Goal: Information Seeking & Learning: Learn about a topic

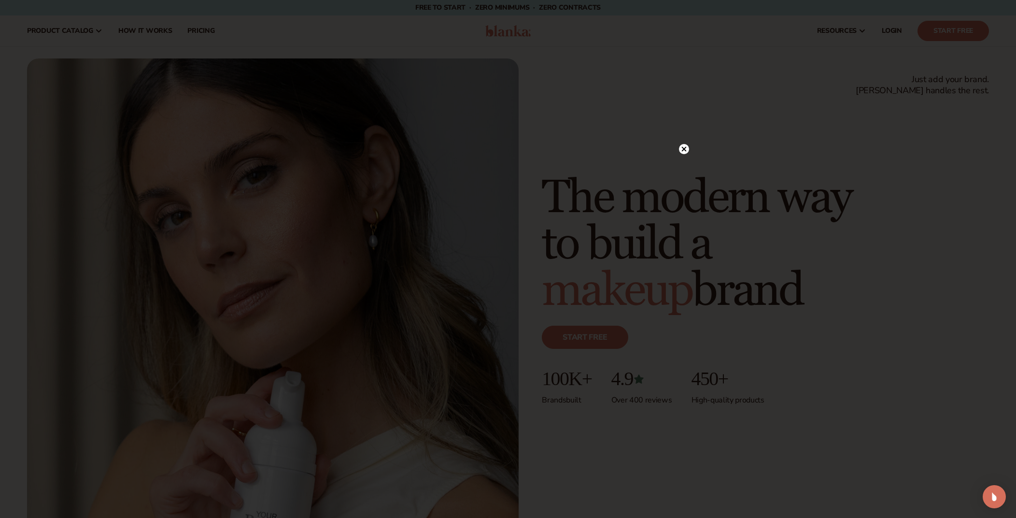
click at [683, 148] on icon at bounding box center [684, 148] width 5 height 5
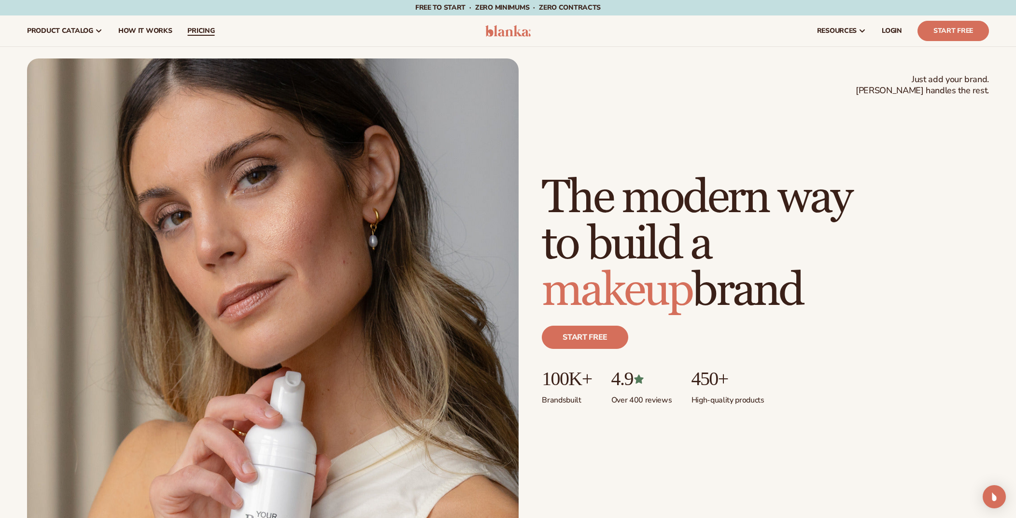
click at [203, 34] on span "pricing" at bounding box center [200, 31] width 27 height 8
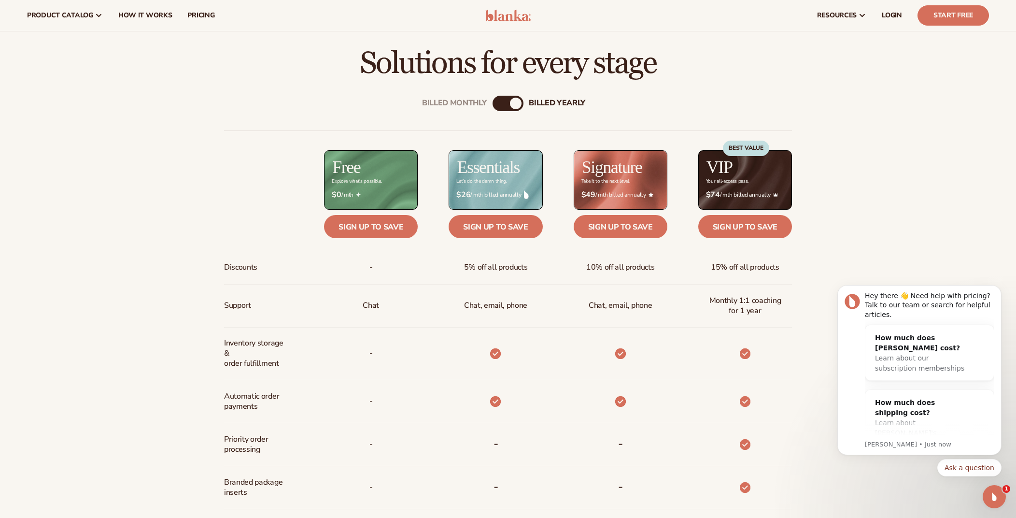
scroll to position [386, 0]
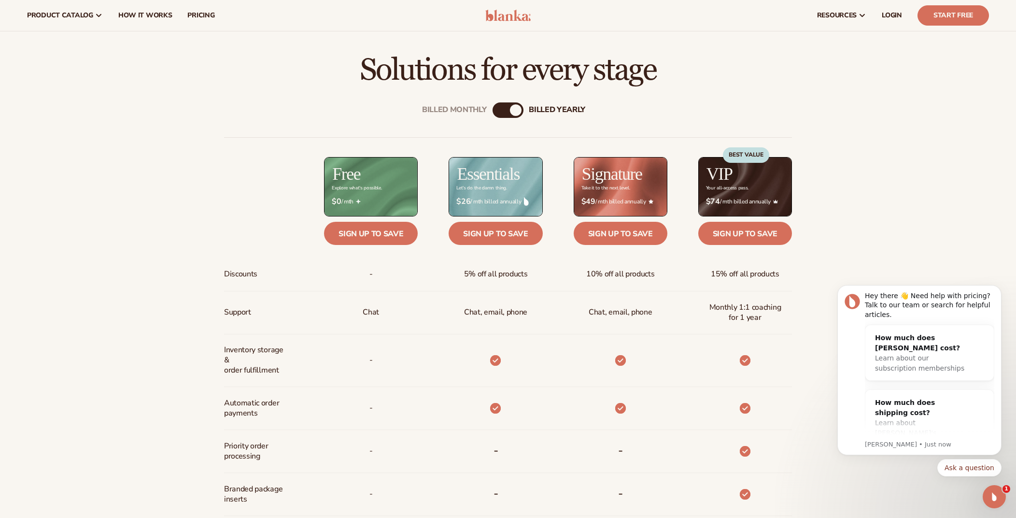
click at [503, 108] on div "Billed Monthly" at bounding box center [499, 110] width 12 height 12
click at [518, 110] on div "billed Yearly" at bounding box center [518, 110] width 12 height 12
click at [494, 110] on div "Billed Monthly" at bounding box center [499, 110] width 12 height 12
click at [517, 112] on div "billed Yearly" at bounding box center [518, 110] width 12 height 12
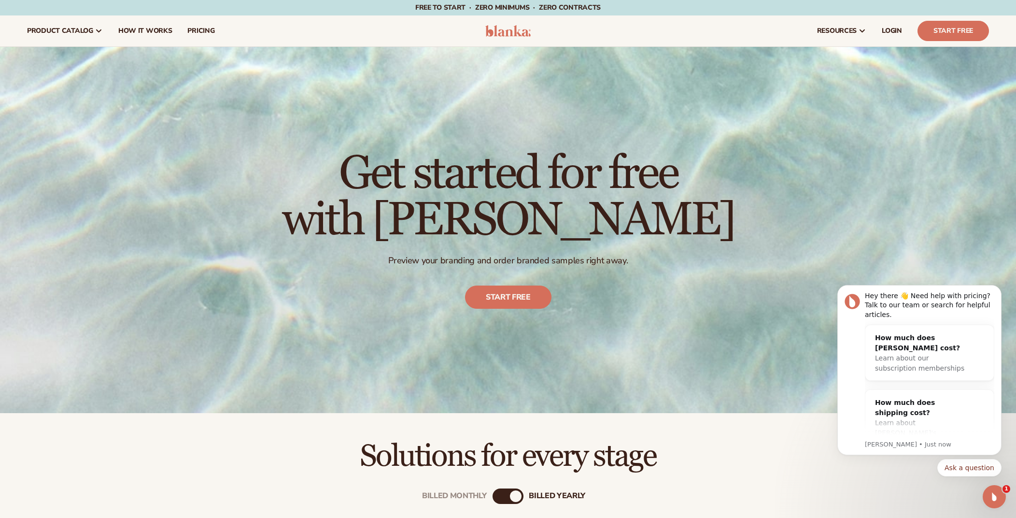
scroll to position [0, 0]
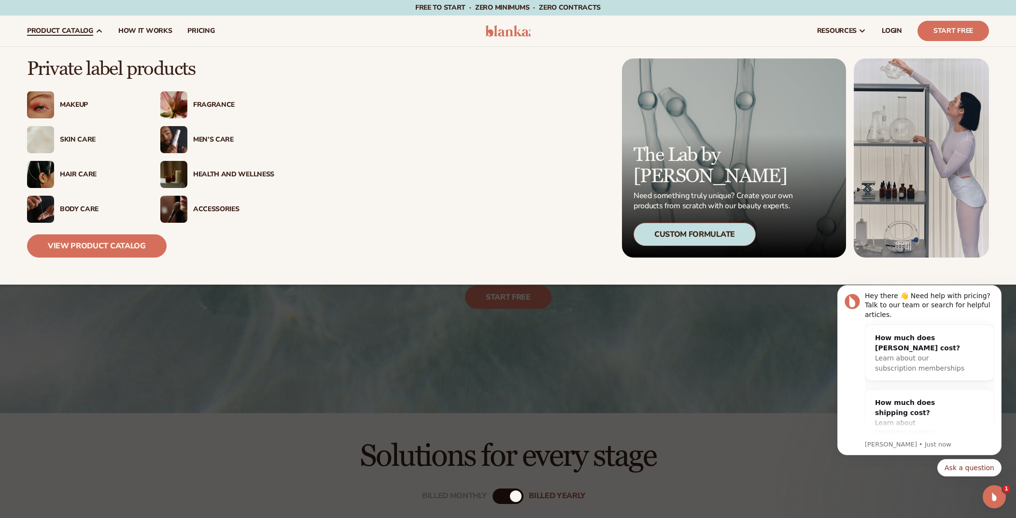
click at [80, 140] on div "Skin Care" at bounding box center [100, 140] width 81 height 8
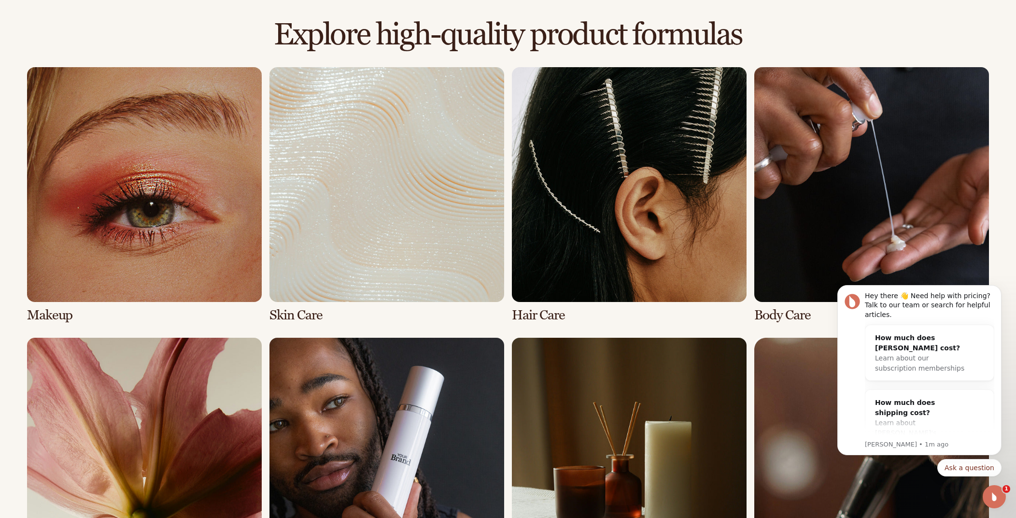
scroll to position [663, 0]
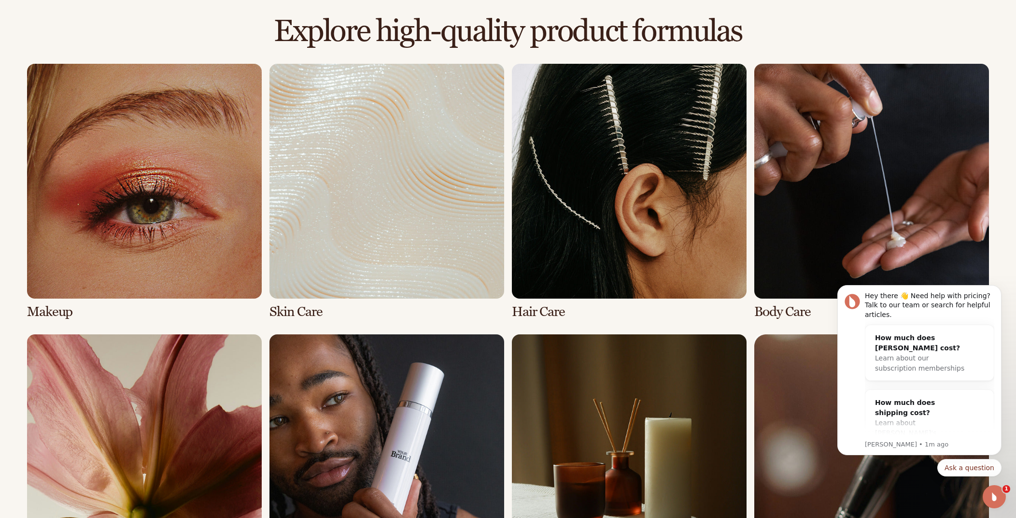
click at [413, 198] on link "2 / 8" at bounding box center [386, 191] width 235 height 255
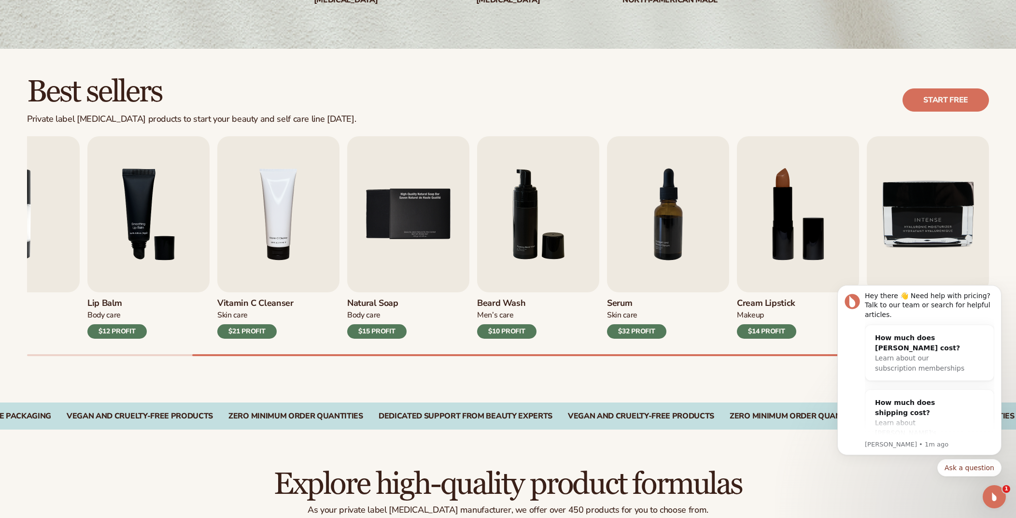
scroll to position [214, 0]
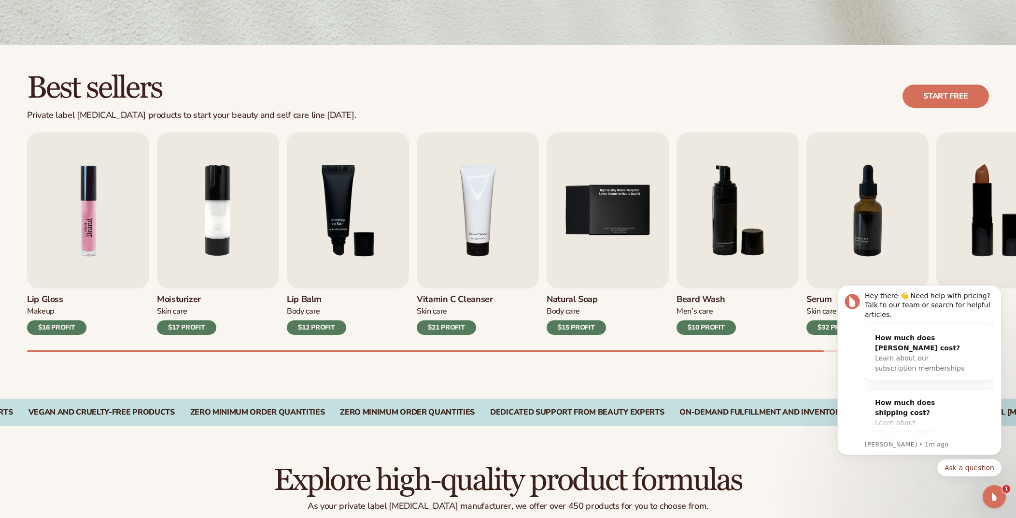
click at [85, 211] on img "1 / 9" at bounding box center [88, 210] width 122 height 156
click at [96, 247] on img "1 / 9" at bounding box center [88, 210] width 122 height 156
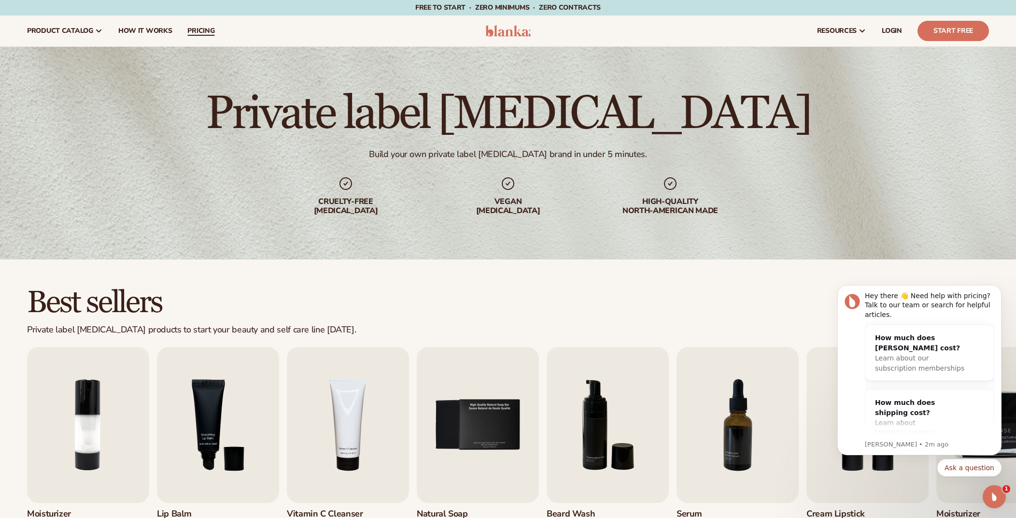
scroll to position [0, 0]
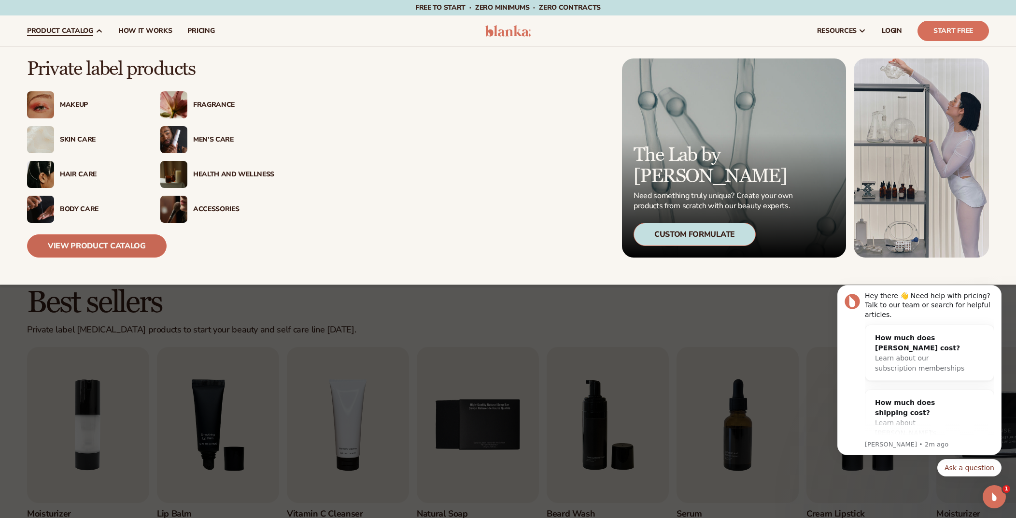
click at [125, 247] on link "View Product Catalog" at bounding box center [97, 245] width 140 height 23
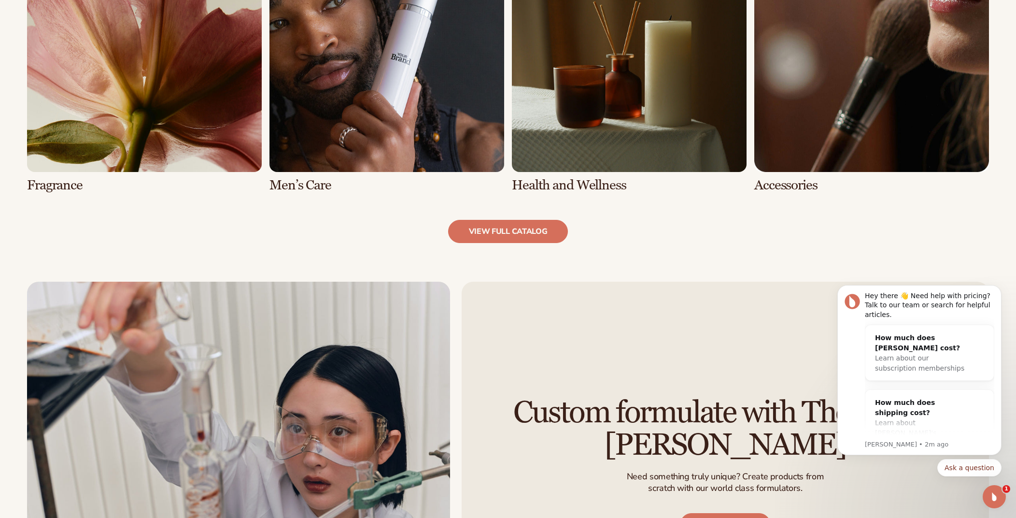
scroll to position [1064, 0]
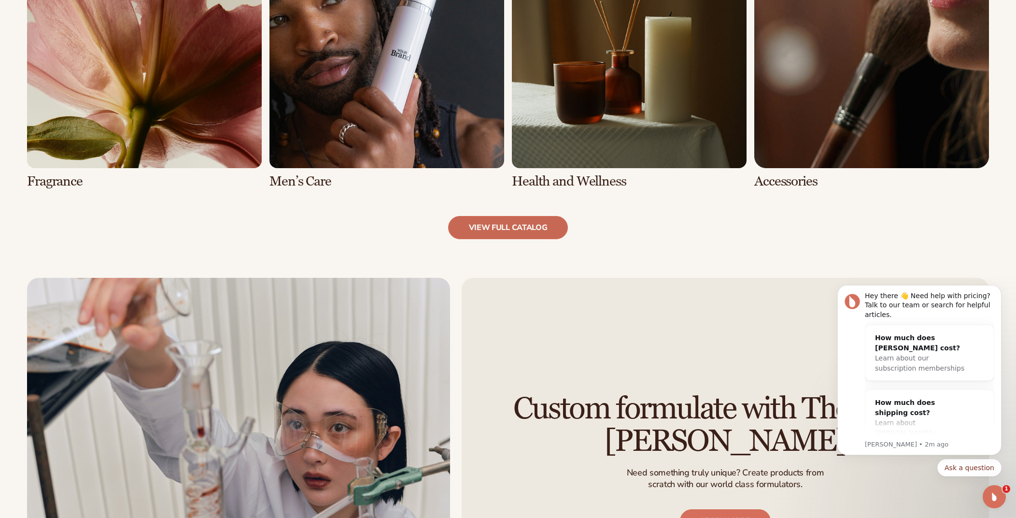
click at [488, 229] on link "view full catalog" at bounding box center [508, 227] width 120 height 23
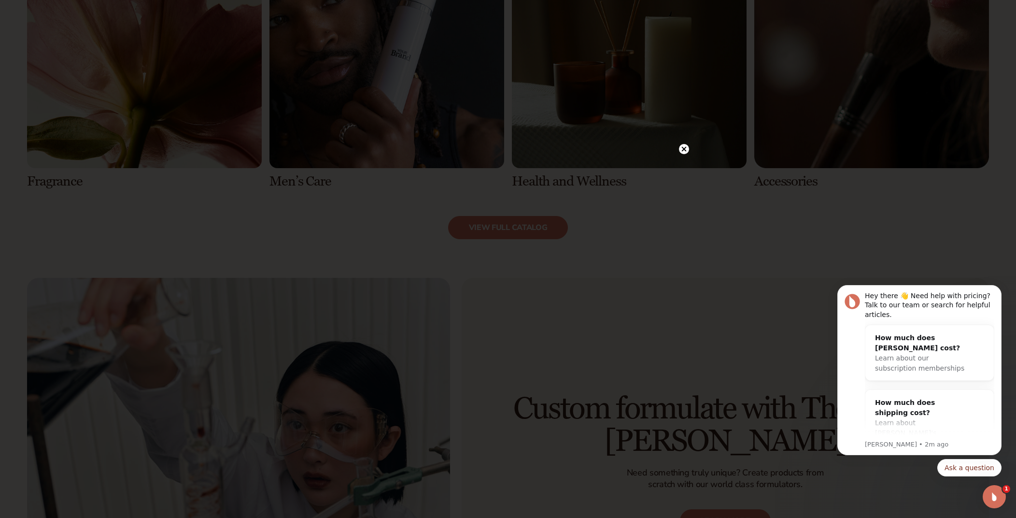
click at [684, 150] on icon at bounding box center [684, 148] width 5 height 5
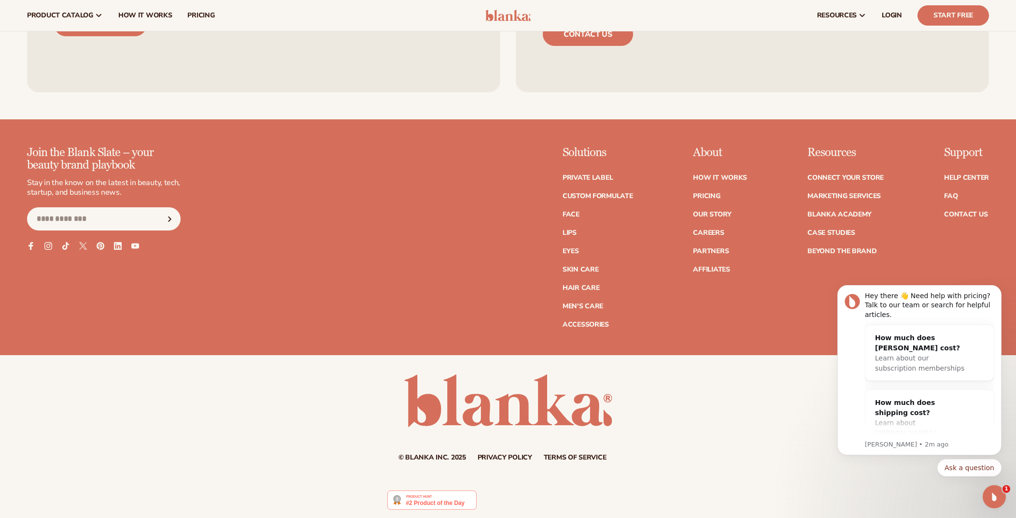
scroll to position [1920, 0]
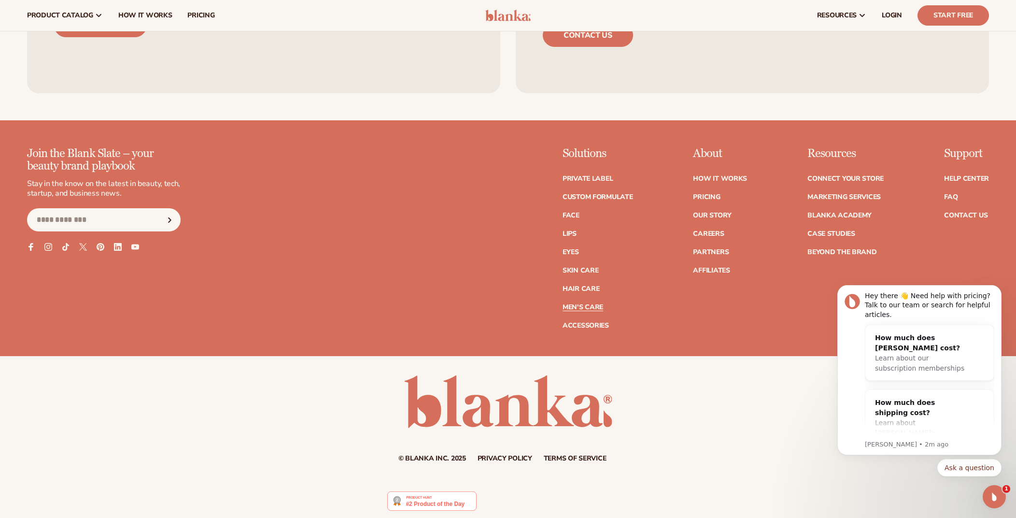
click at [589, 304] on link "Men's Care" at bounding box center [583, 307] width 41 height 7
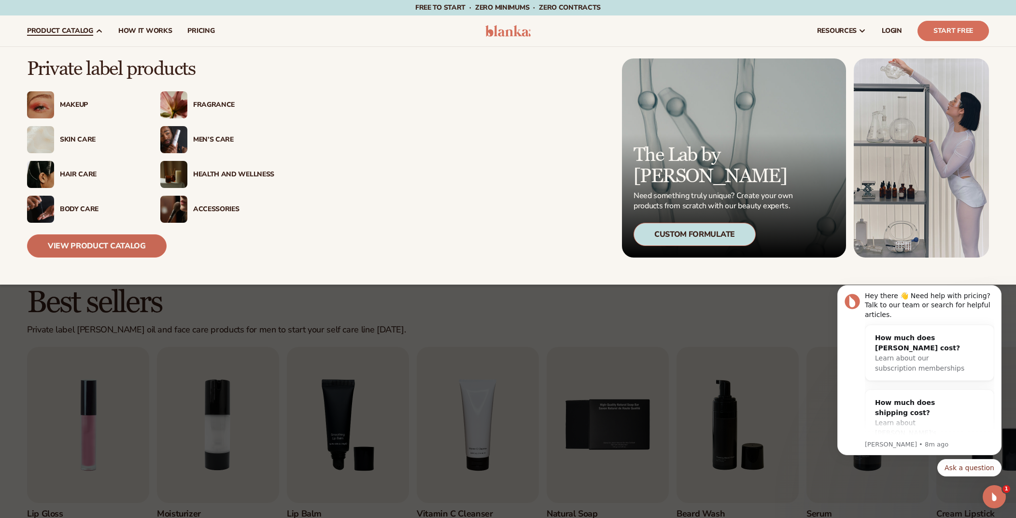
click at [93, 245] on link "View Product Catalog" at bounding box center [97, 245] width 140 height 23
click at [135, 246] on link "View Product Catalog" at bounding box center [97, 245] width 140 height 23
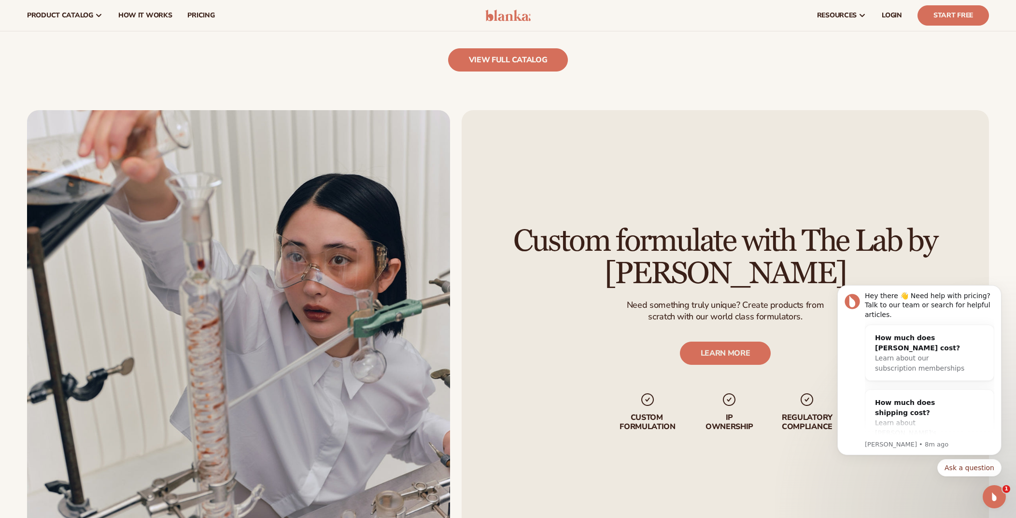
scroll to position [1230, 0]
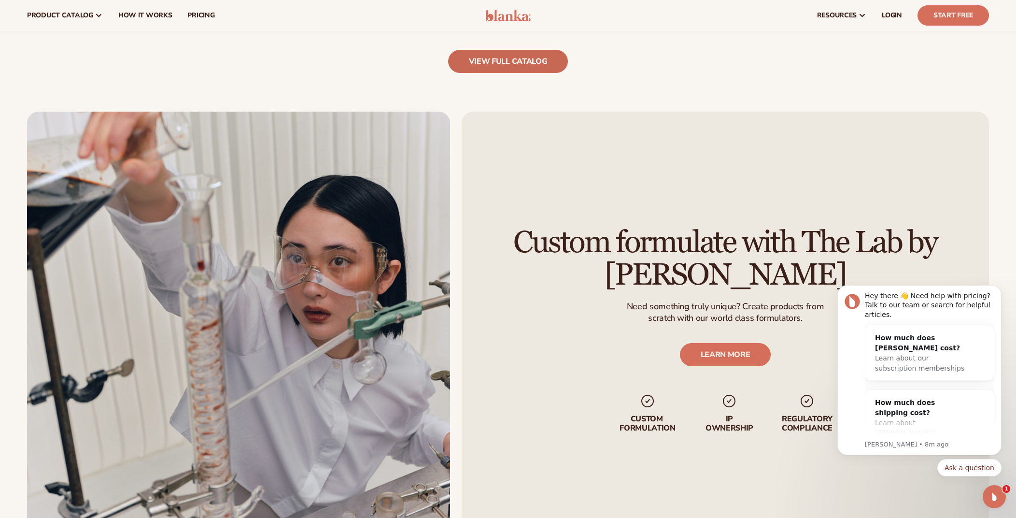
click at [501, 58] on link "view full catalog" at bounding box center [508, 61] width 120 height 23
